Goal: Information Seeking & Learning: Learn about a topic

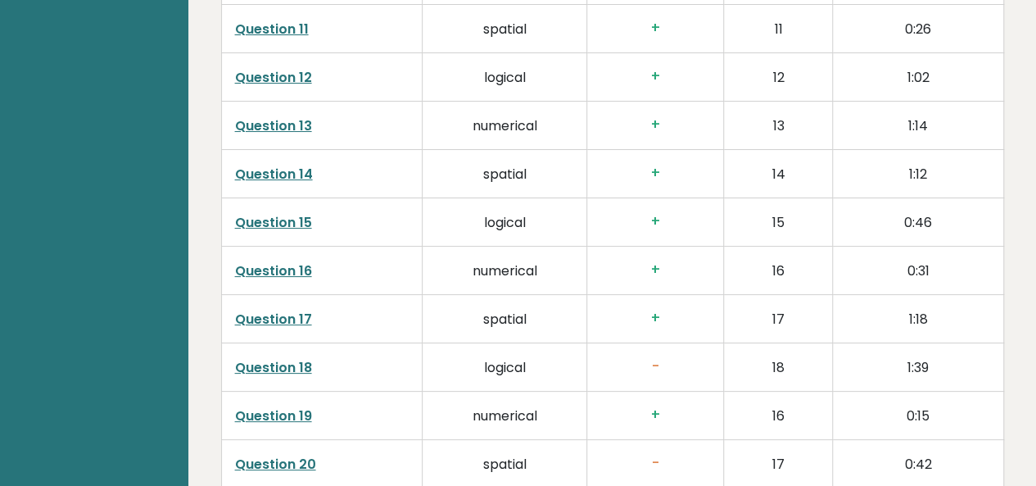
scroll to position [3160, 0]
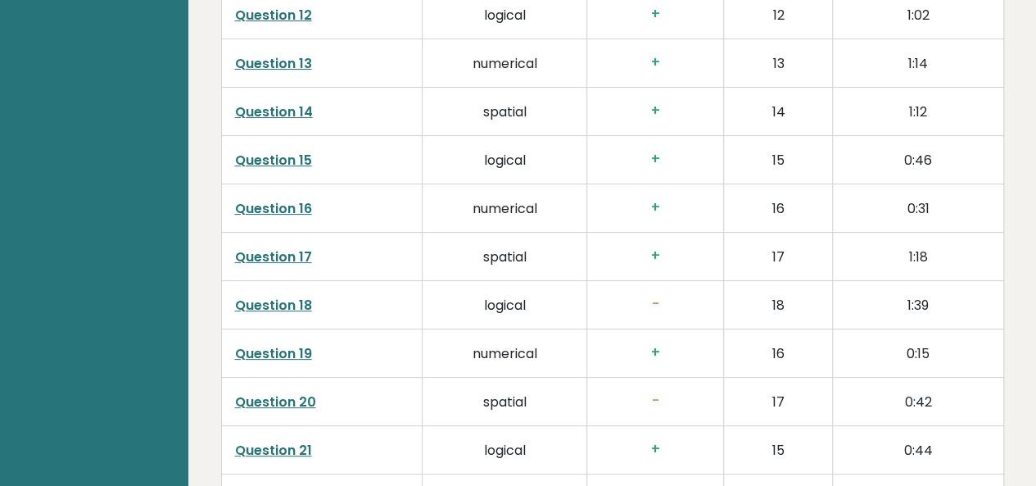
click at [279, 296] on link "Question 18" at bounding box center [273, 305] width 77 height 19
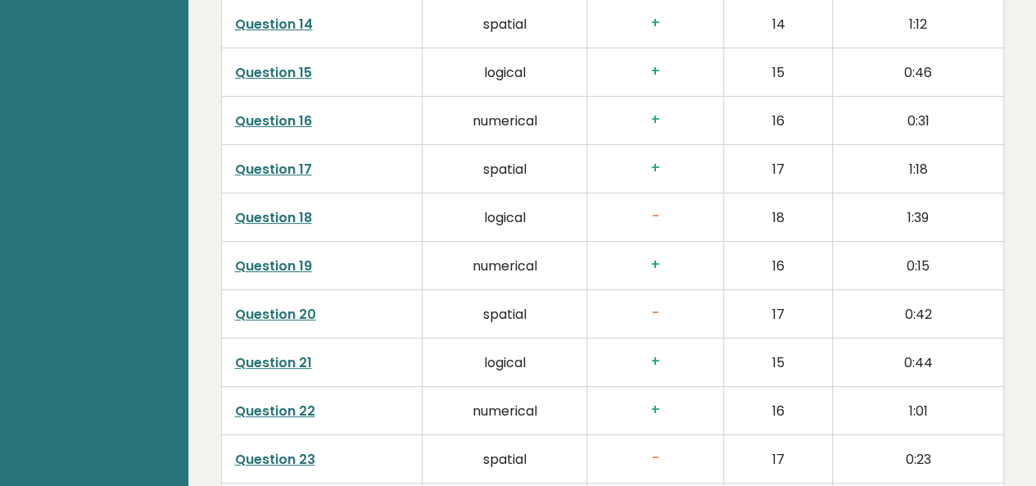
scroll to position [3249, 0]
click at [293, 304] on link "Question 20" at bounding box center [275, 313] width 81 height 19
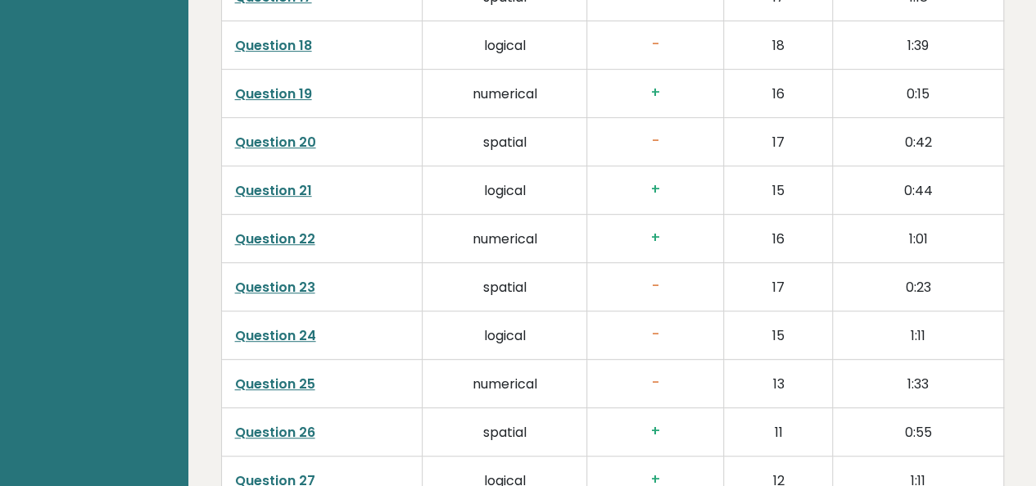
scroll to position [3421, 0]
click at [292, 325] on link "Question 24" at bounding box center [275, 334] width 81 height 19
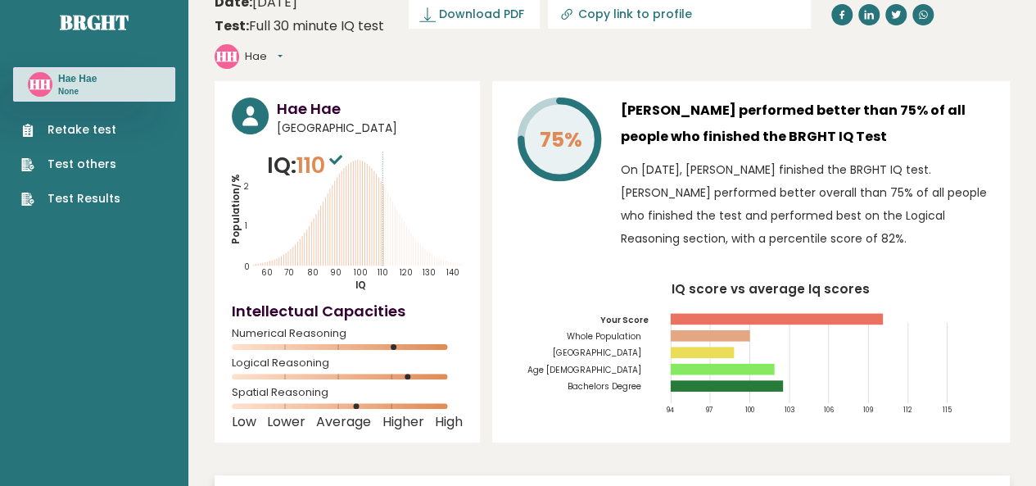
scroll to position [0, 0]
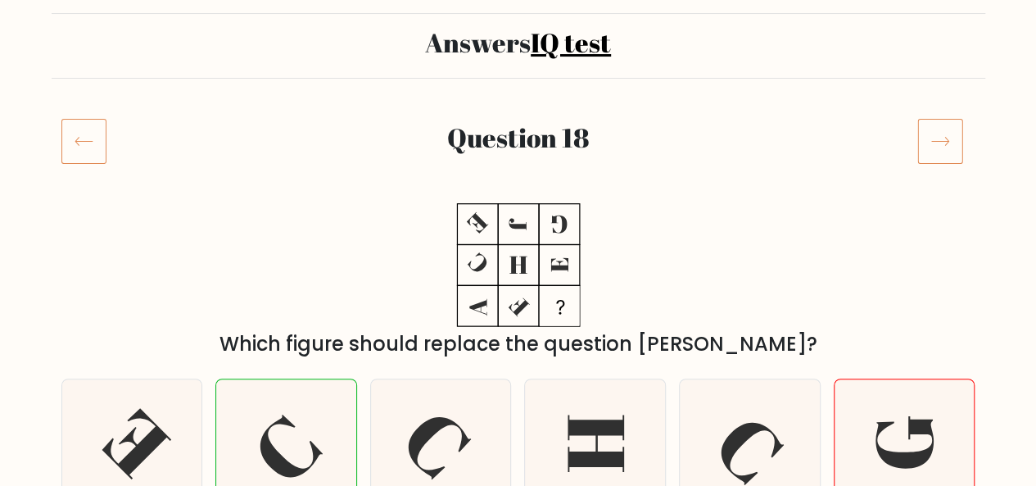
scroll to position [106, 0]
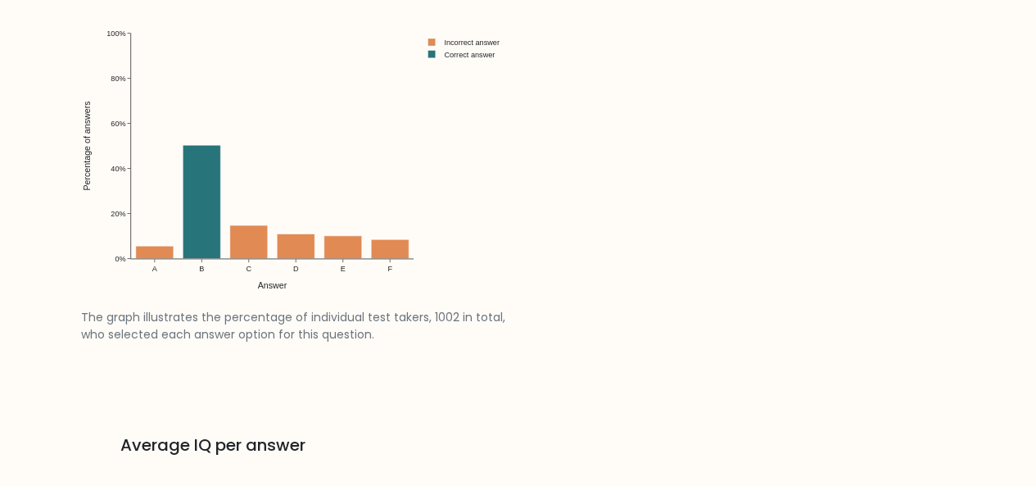
click at [573, 237] on link "Percentage per answer The graph illustrates the percentage of individual test t…" at bounding box center [518, 162] width 895 height 464
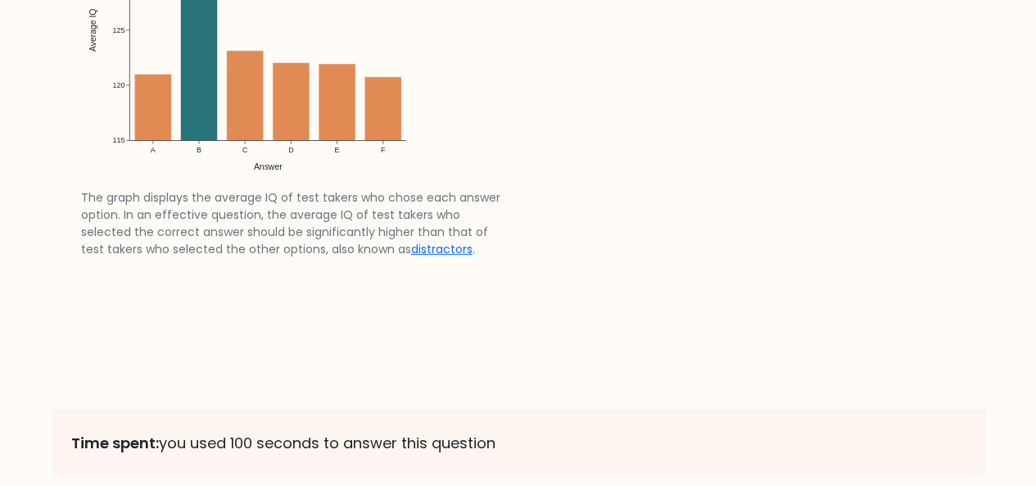
scroll to position [2548, 0]
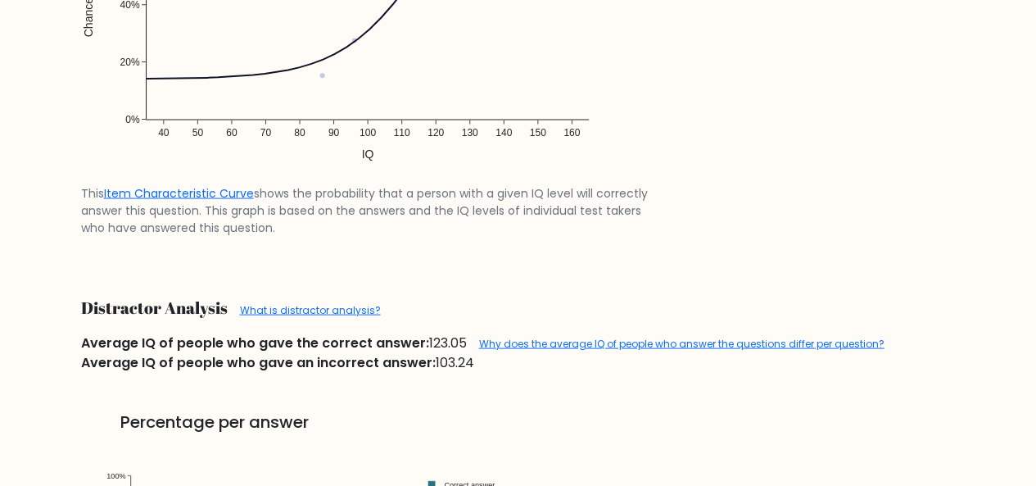
scroll to position [1467, 0]
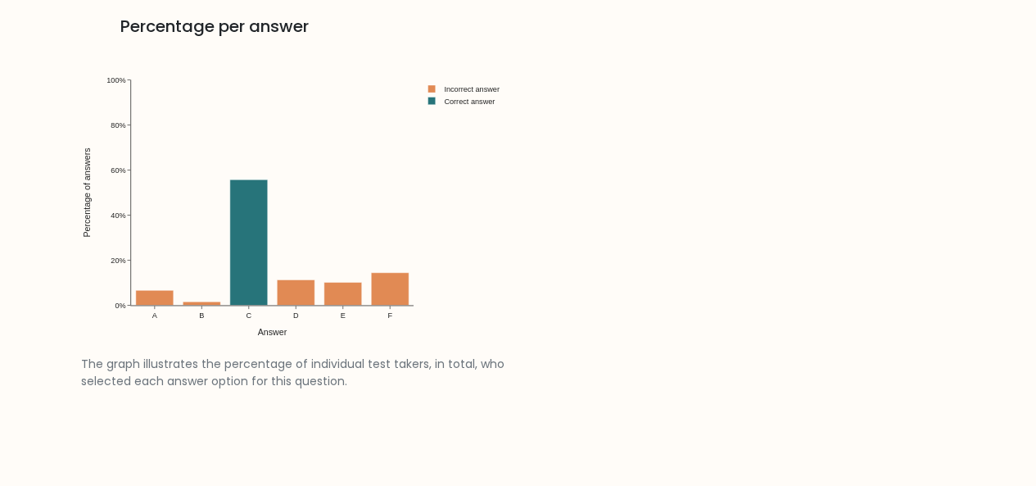
scroll to position [1813, 0]
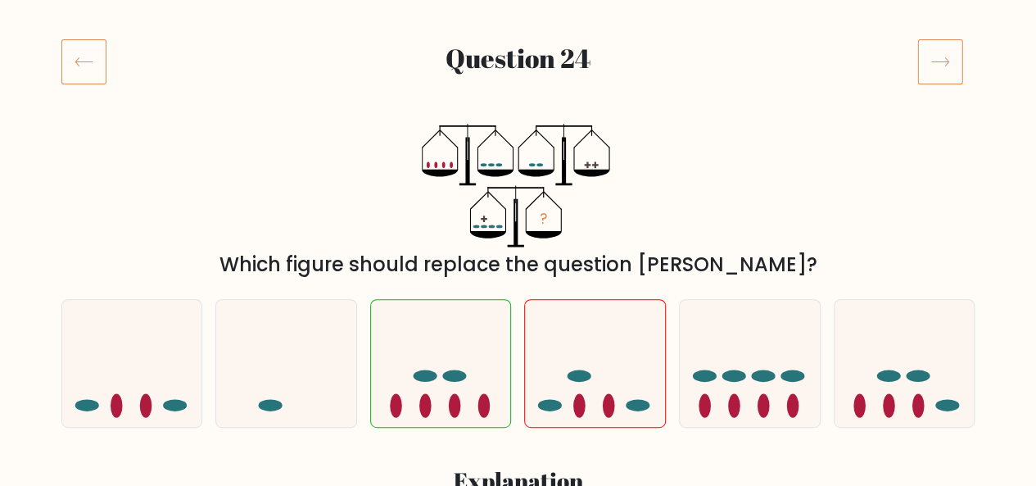
scroll to position [236, 0]
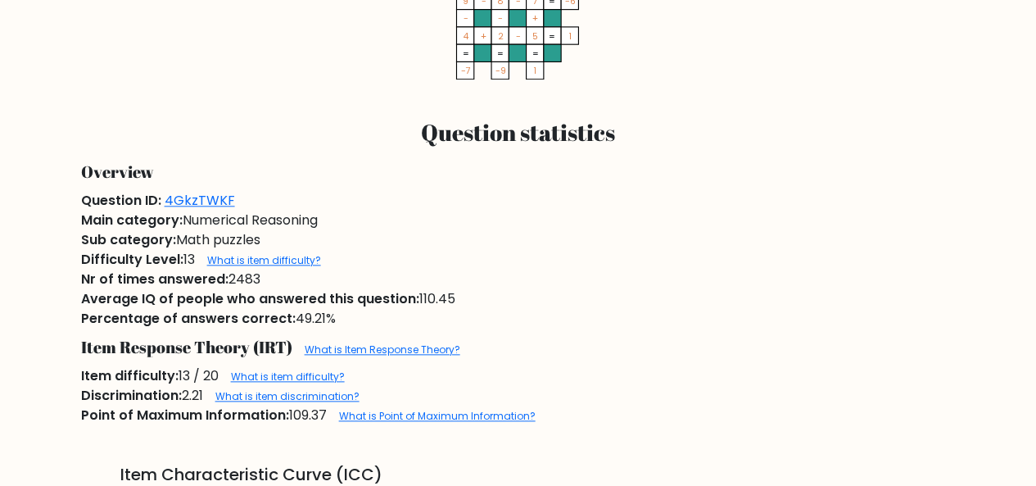
scroll to position [796, 0]
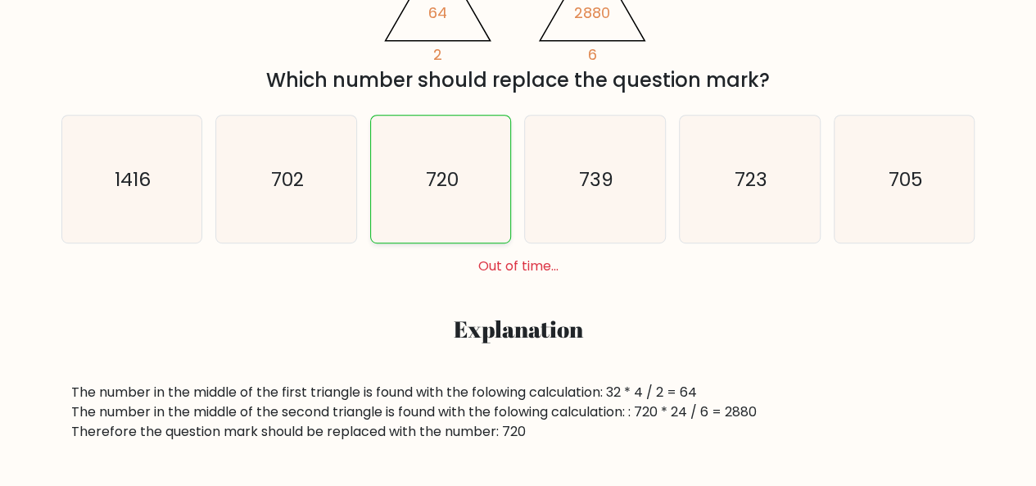
scroll to position [522, 0]
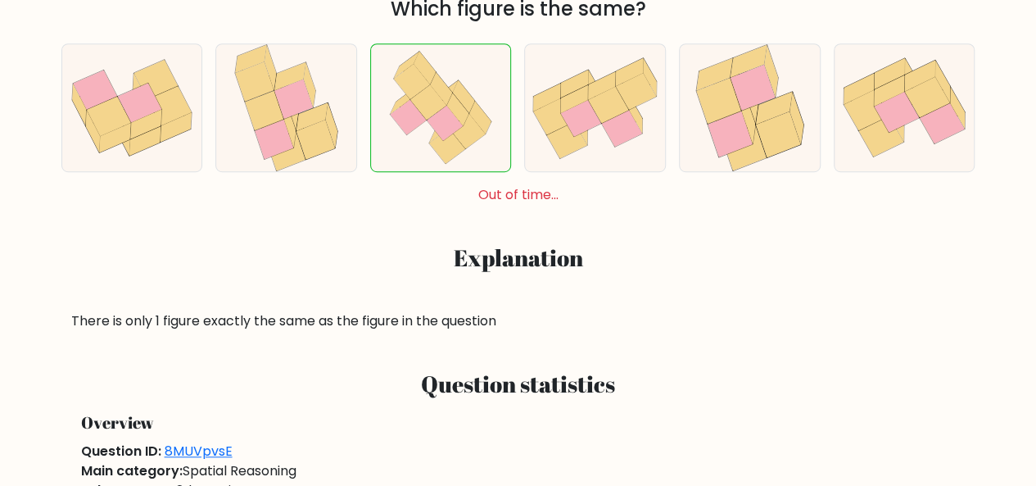
scroll to position [443, 0]
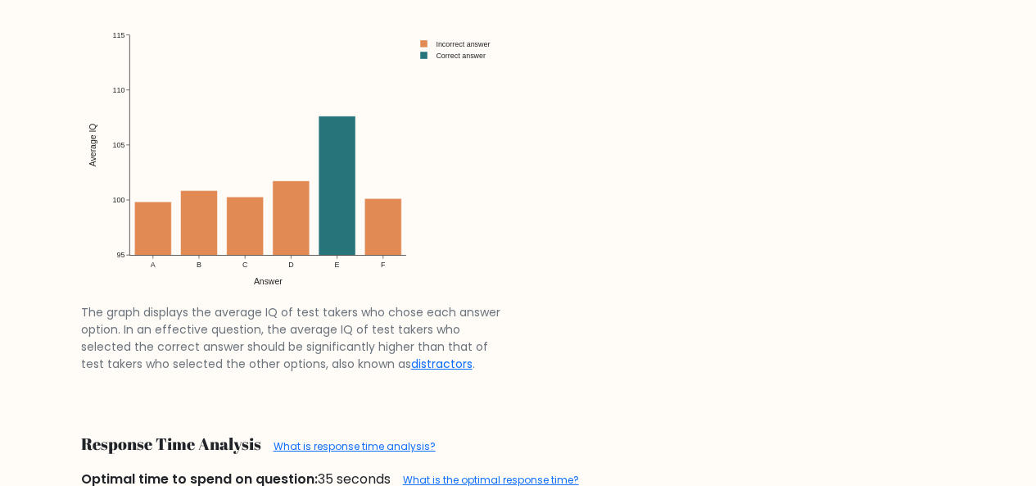
scroll to position [2420, 0]
